Goal: Task Accomplishment & Management: Use online tool/utility

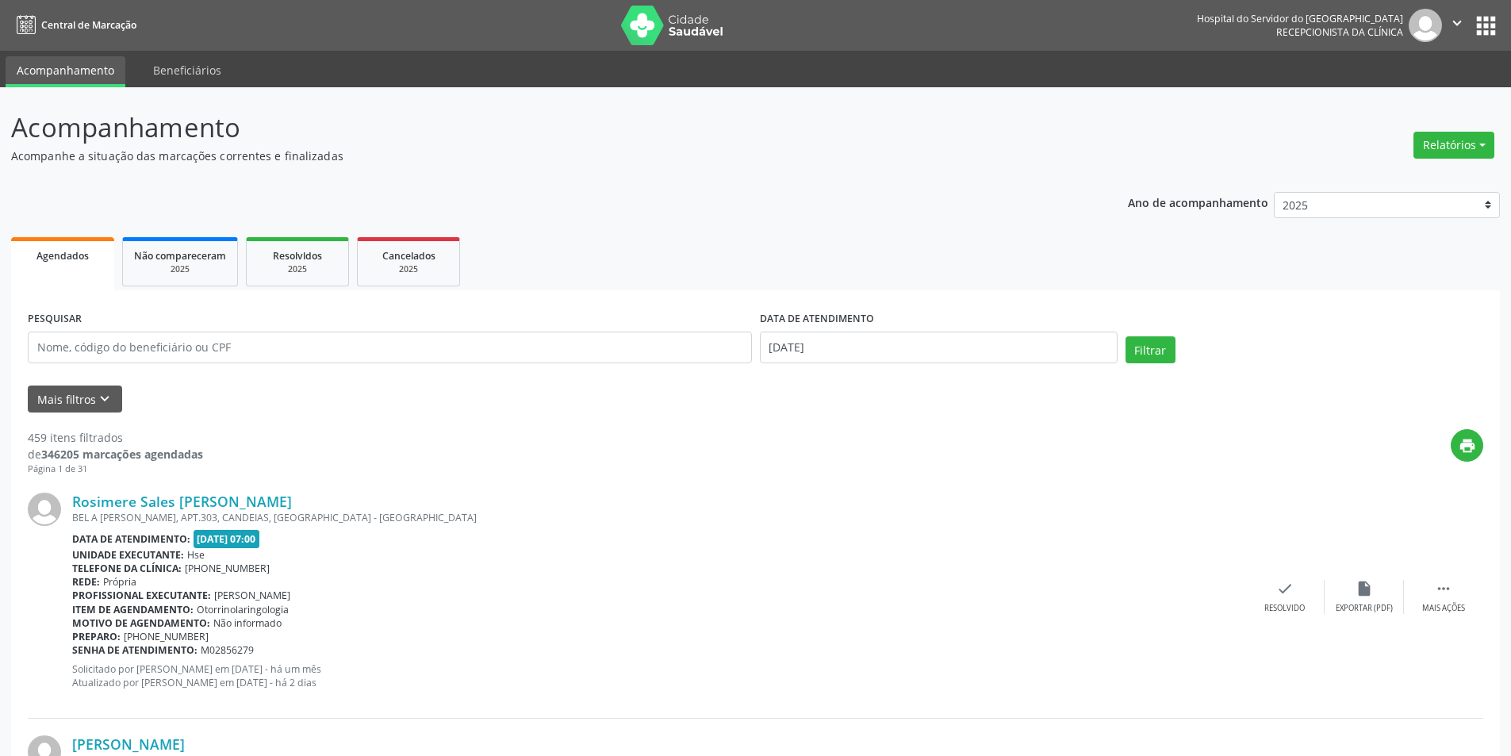
click at [1446, 137] on button "Relatórios" at bounding box center [1453, 145] width 81 height 27
click at [1382, 177] on link "Agendamentos" at bounding box center [1409, 179] width 171 height 22
select select "8"
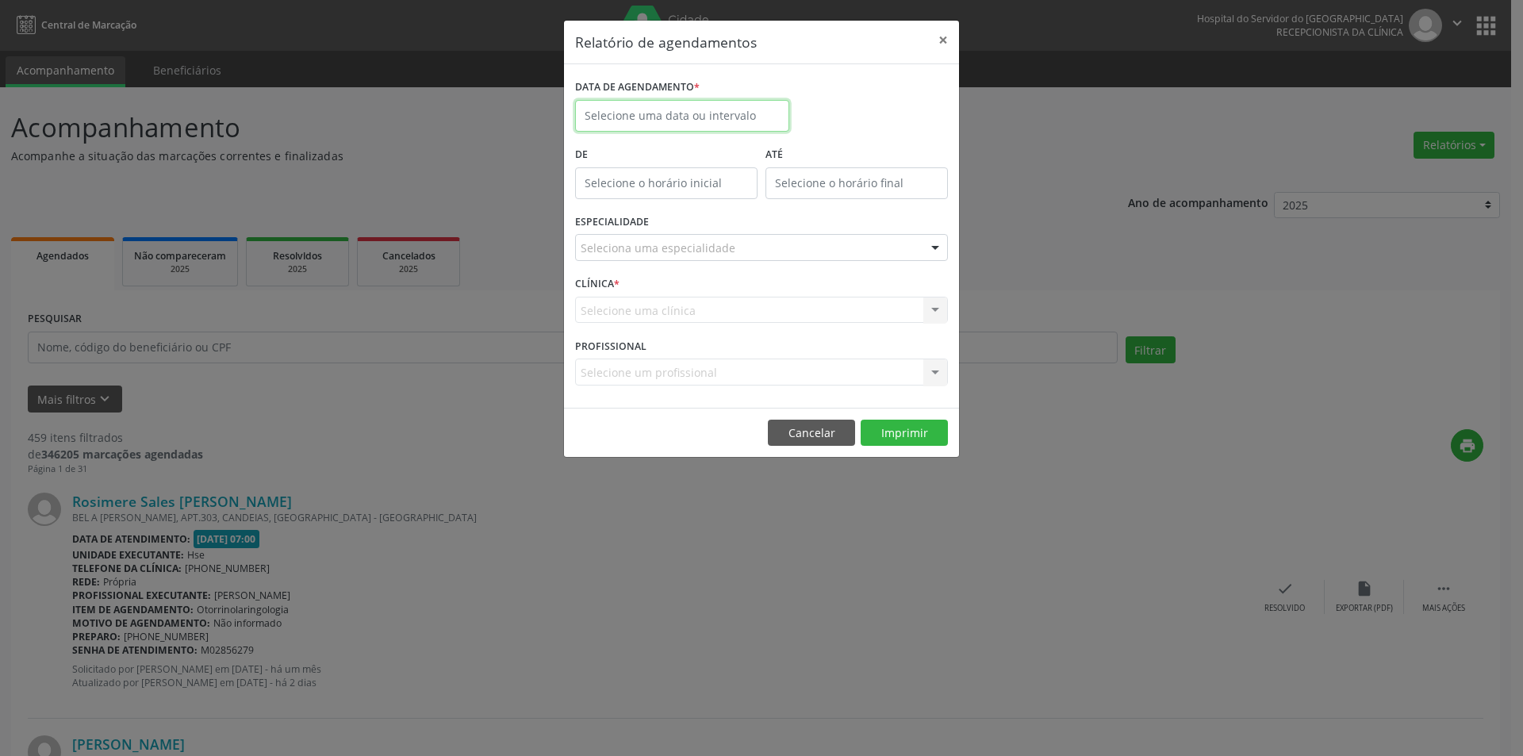
click at [642, 122] on body "Central de Marcação Hospital do Servidor do [GEOGRAPHIC_DATA] Recepcionista da …" at bounding box center [761, 378] width 1523 height 756
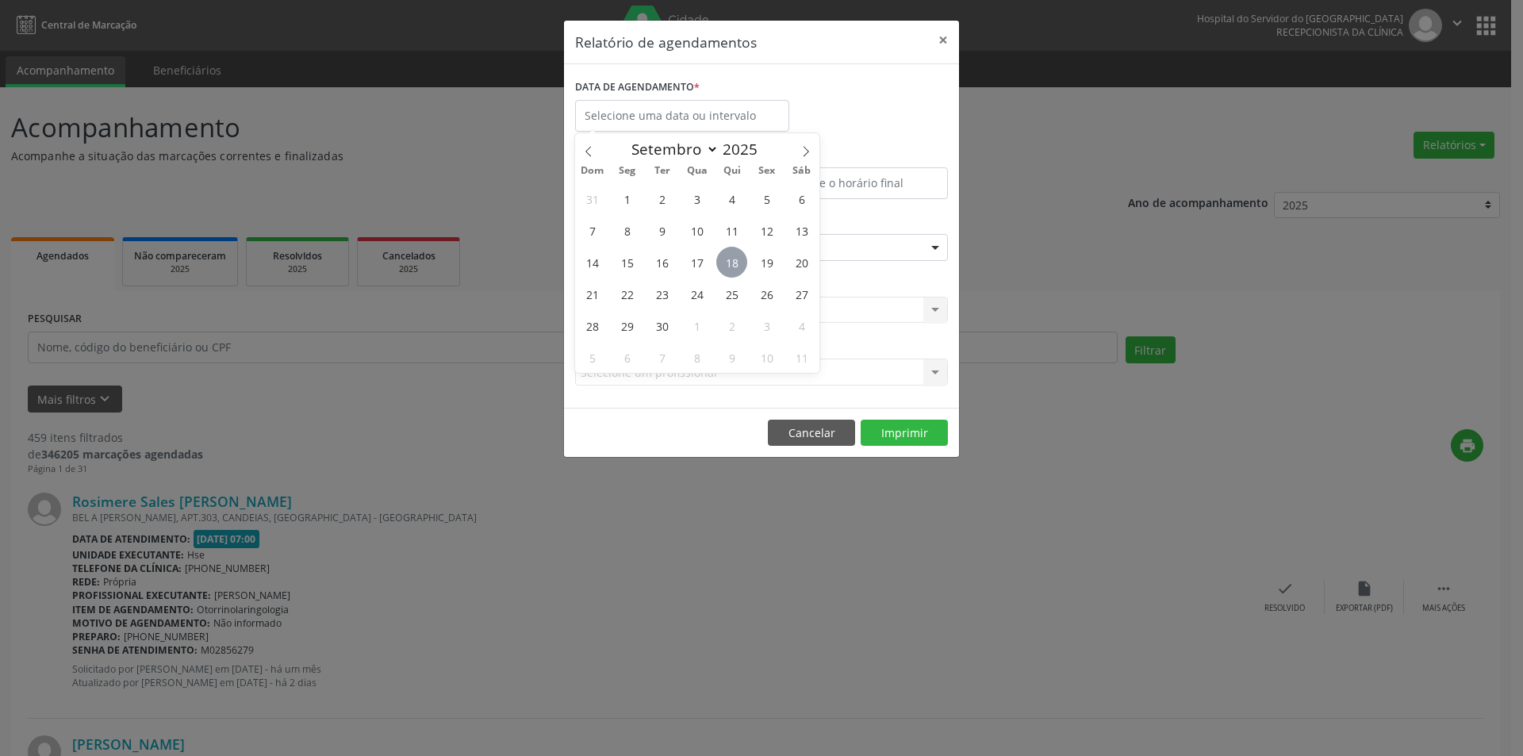
click at [734, 270] on span "18" at bounding box center [731, 262] width 31 height 31
type input "[DATE]"
click at [734, 270] on span "18" at bounding box center [731, 262] width 31 height 31
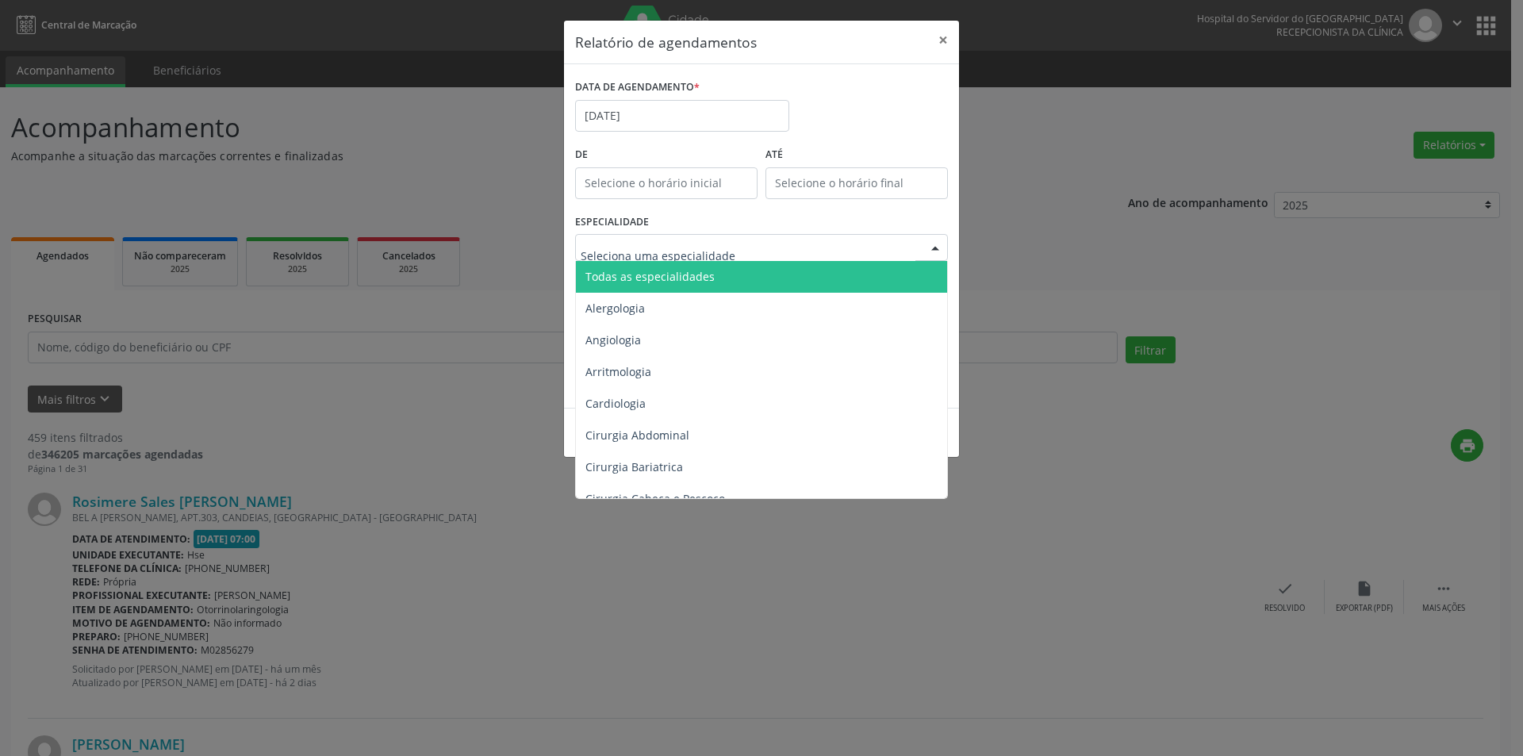
click at [680, 278] on span "Todas as especialidades" at bounding box center [649, 276] width 129 height 15
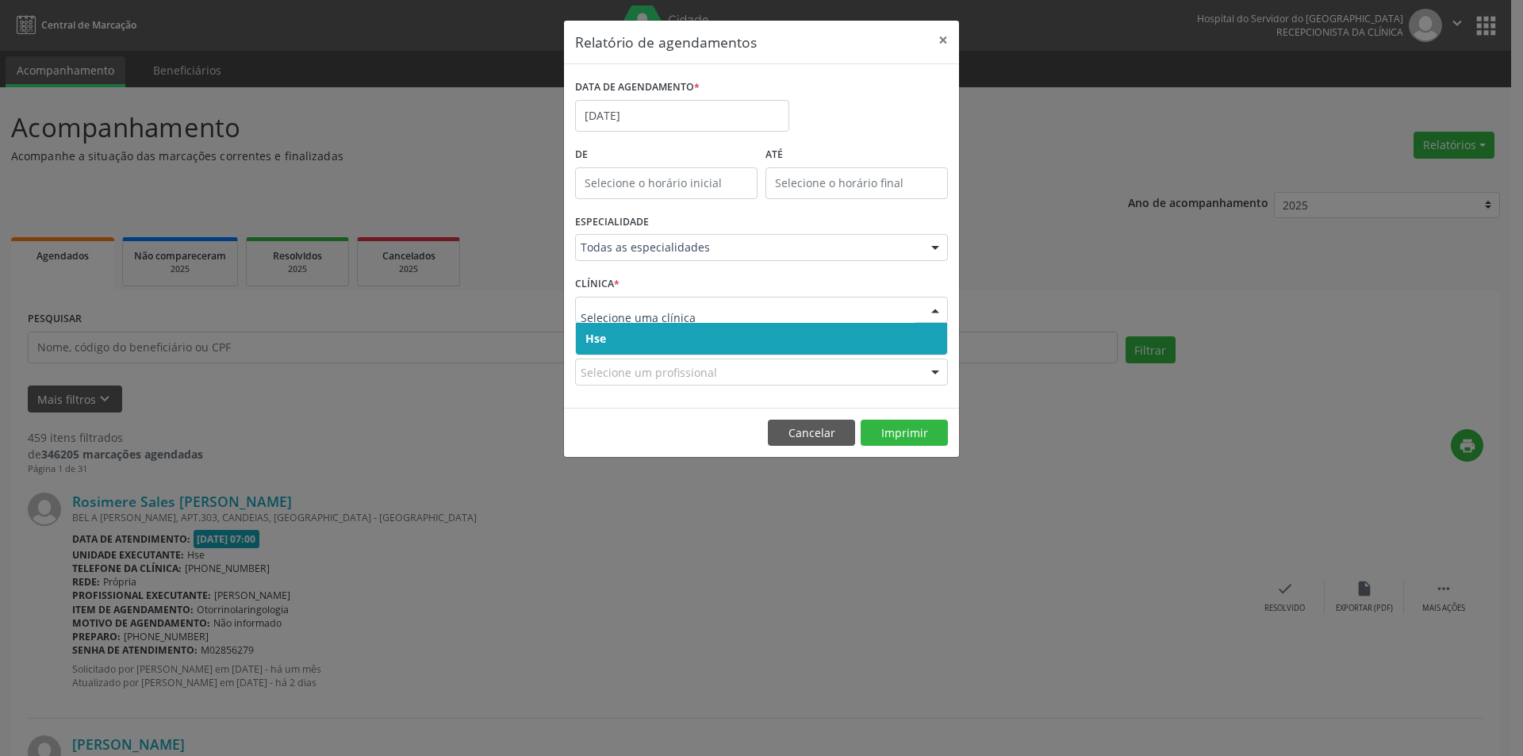
click at [634, 334] on span "Hse" at bounding box center [761, 339] width 371 height 32
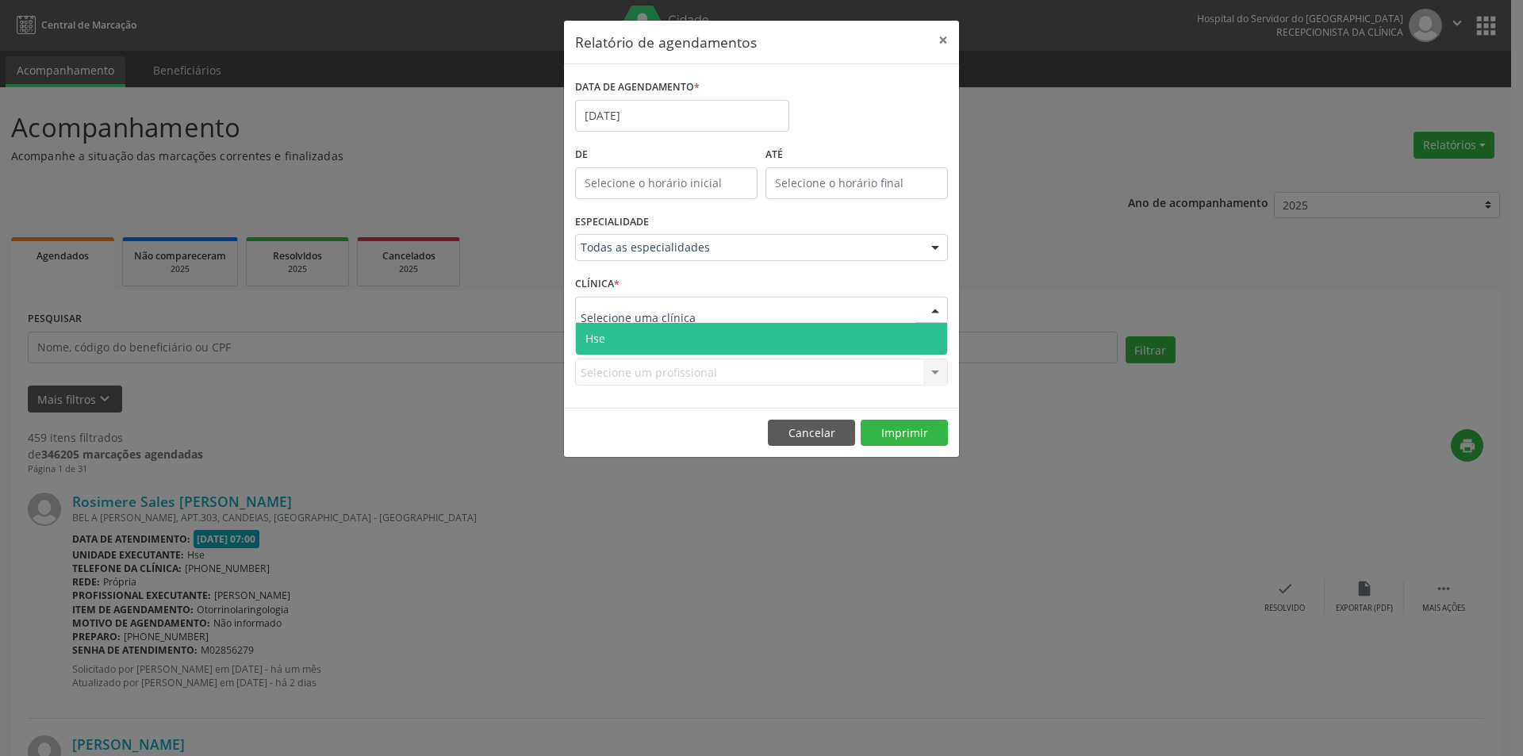
click at [645, 335] on span "Hse" at bounding box center [761, 339] width 371 height 32
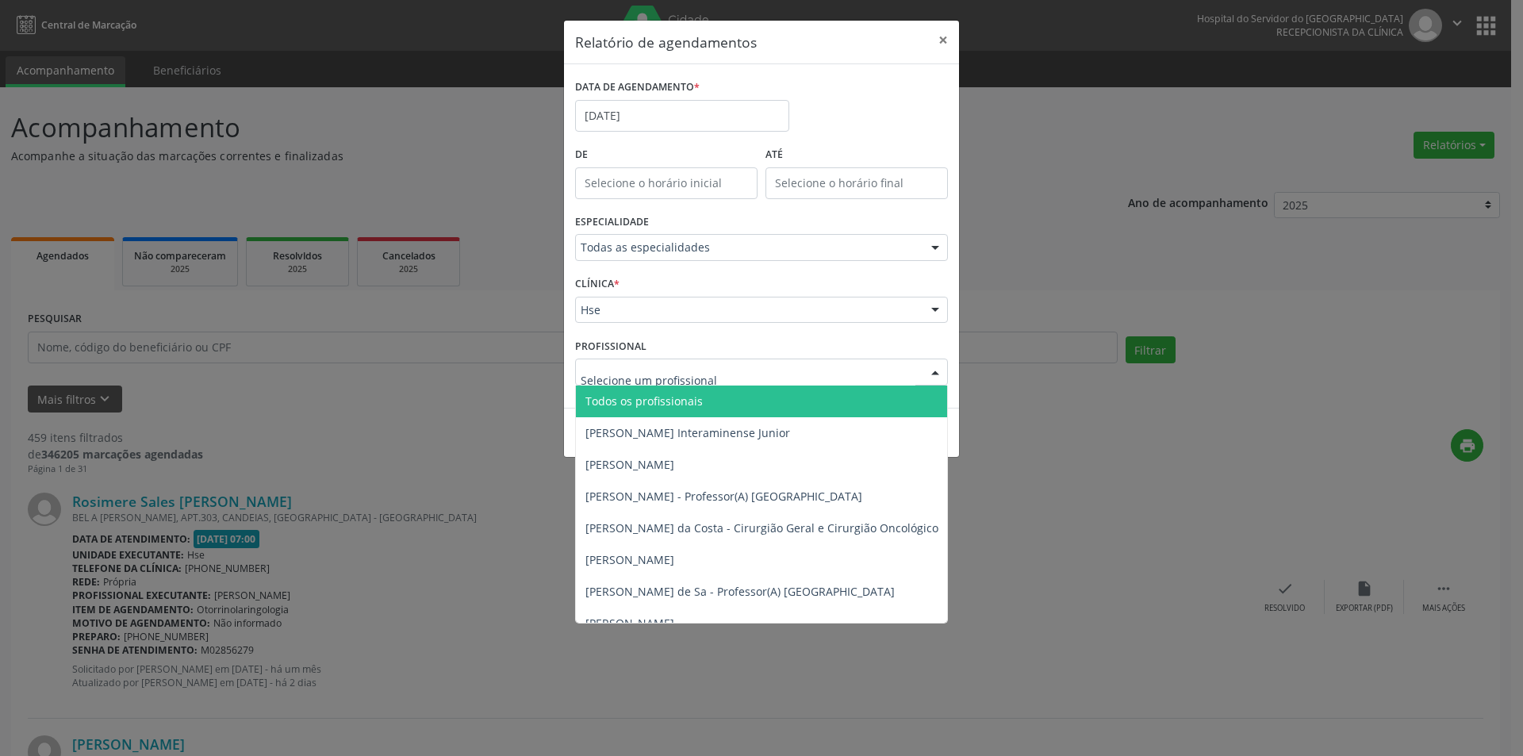
click at [653, 402] on span "Todos os profissionais" at bounding box center [643, 400] width 117 height 15
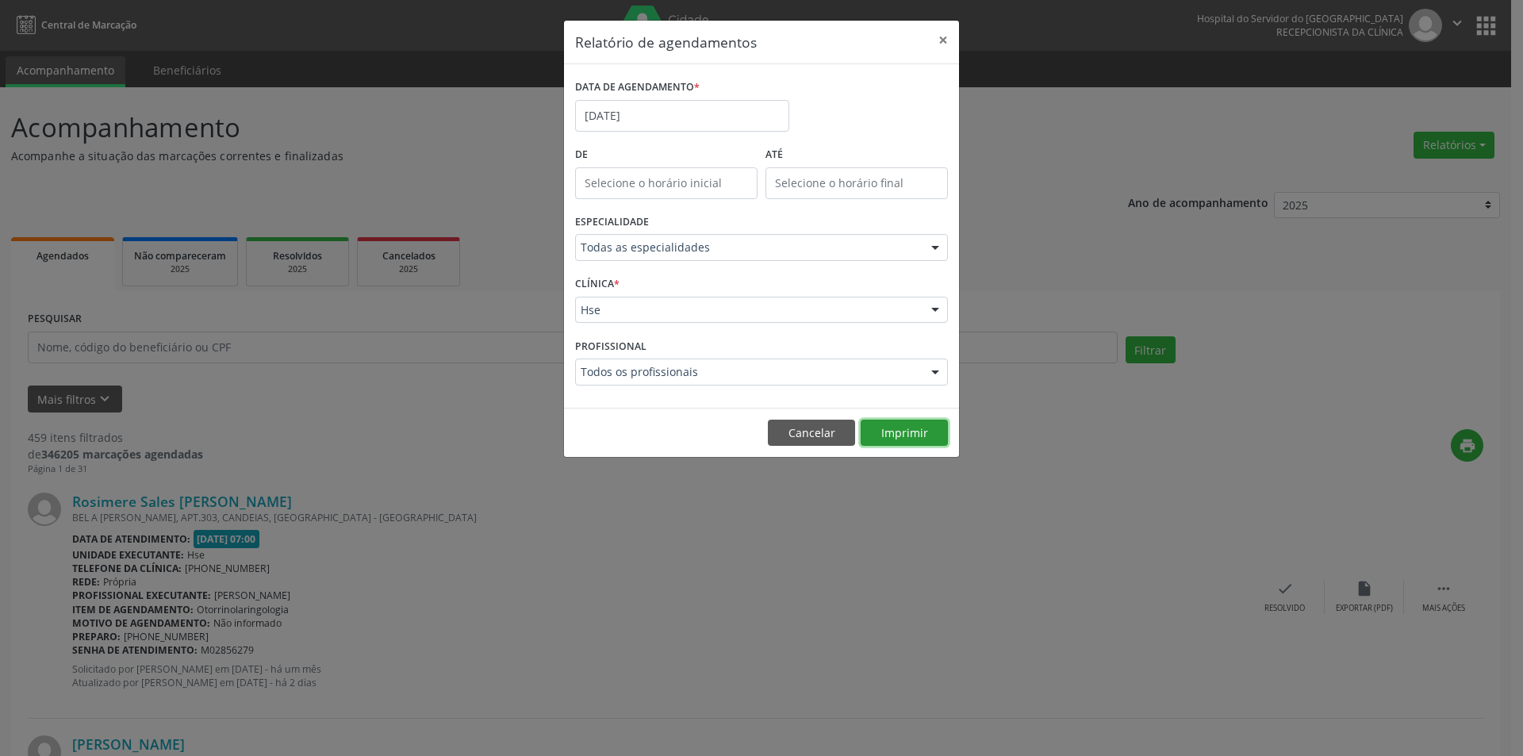
click at [881, 432] on button "Imprimir" at bounding box center [903, 433] width 87 height 27
